Goal: Connect with others: Connect with others

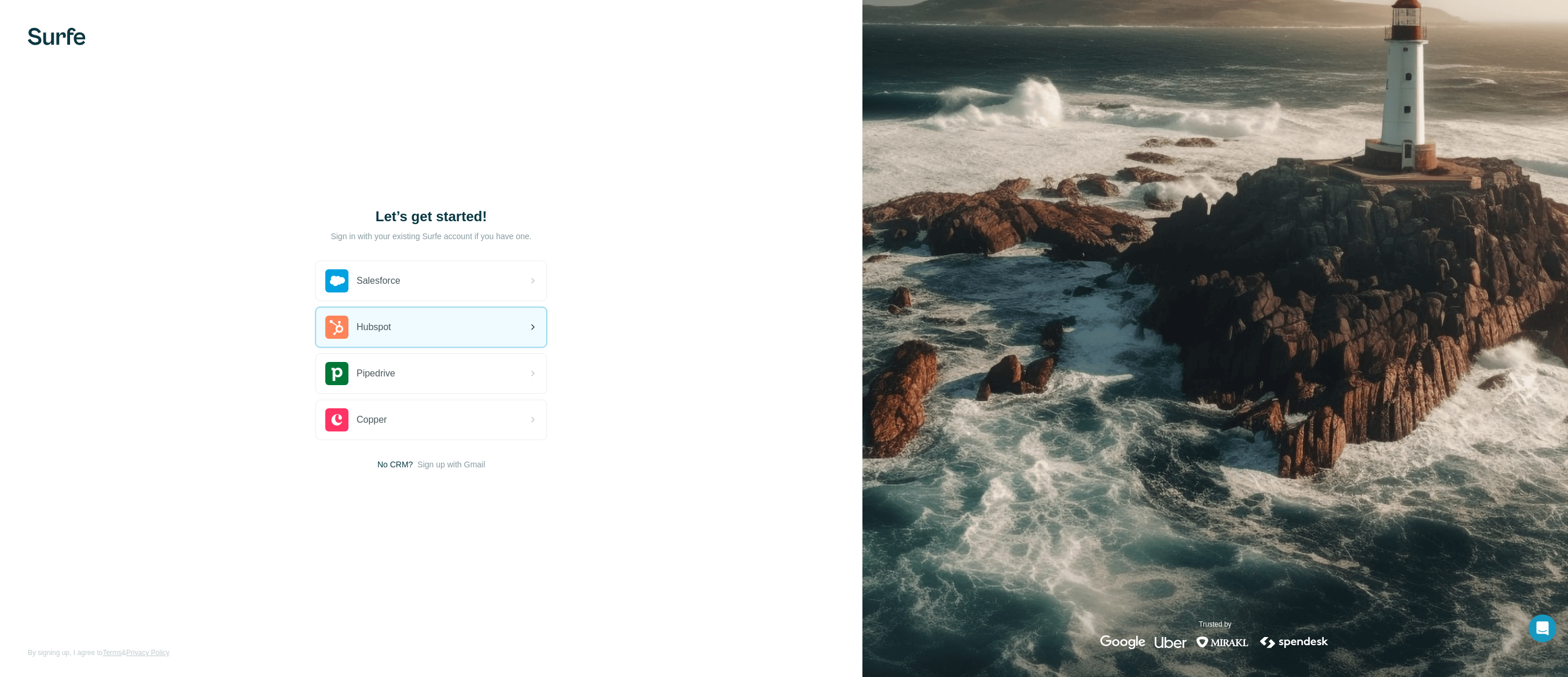
click at [486, 334] on div "Hubspot" at bounding box center [431, 327] width 230 height 40
click at [45, 40] on img at bounding box center [57, 37] width 58 height 18
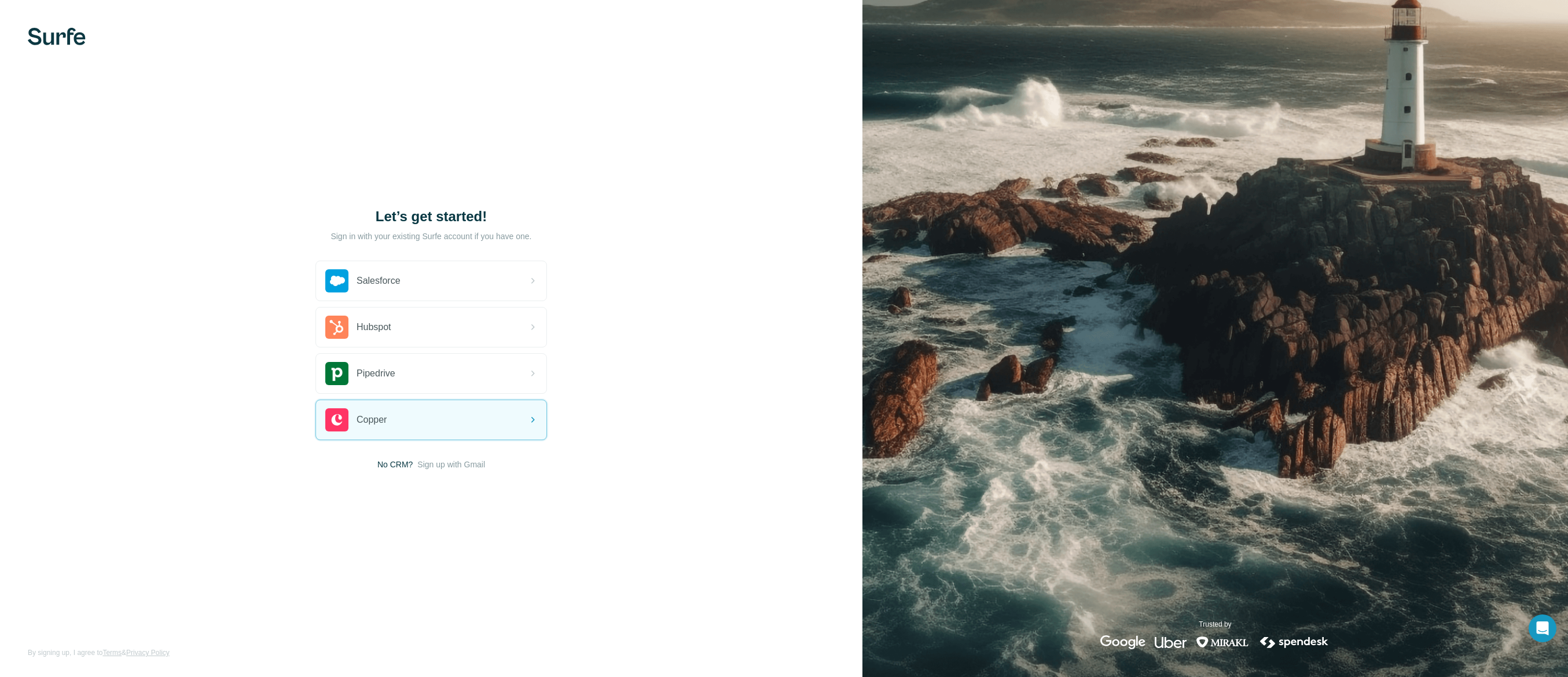
click at [59, 41] on img at bounding box center [57, 37] width 58 height 18
